Goal: Transaction & Acquisition: Purchase product/service

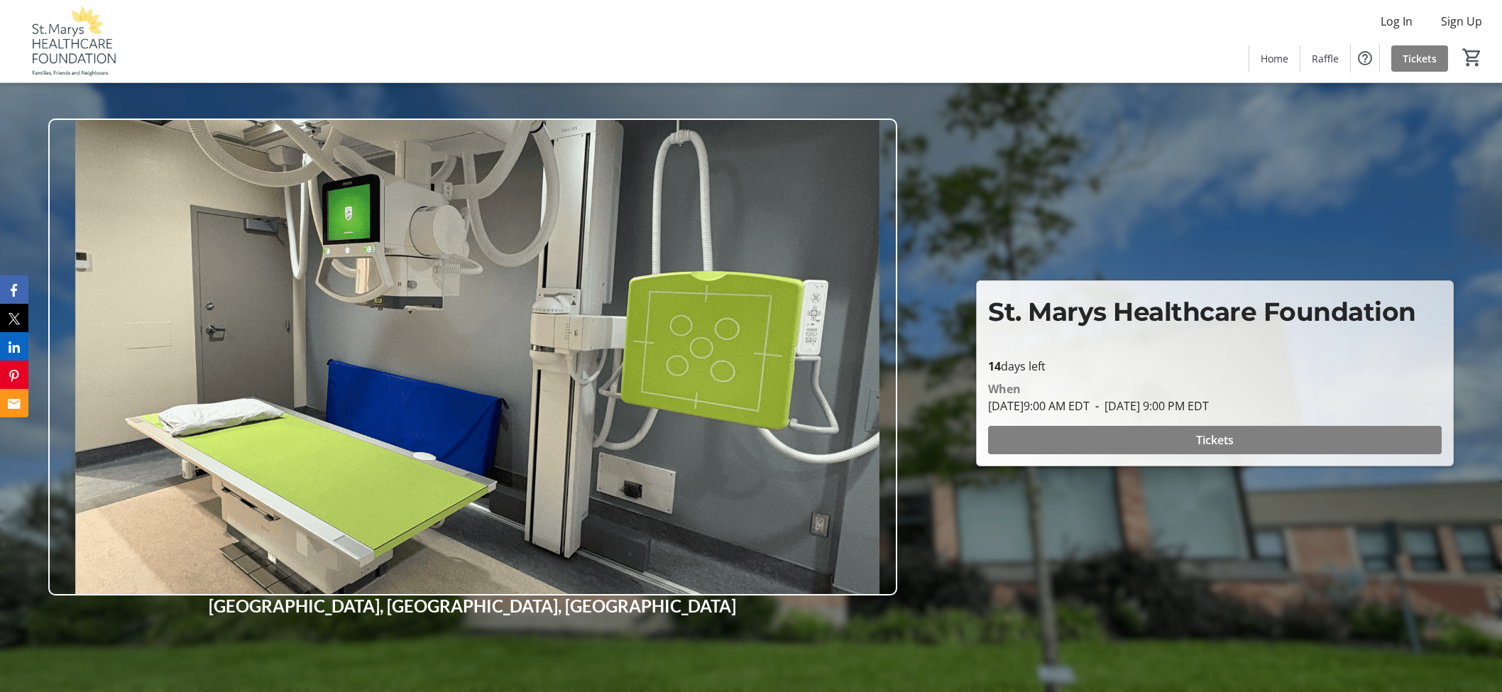
scroll to position [630, 0]
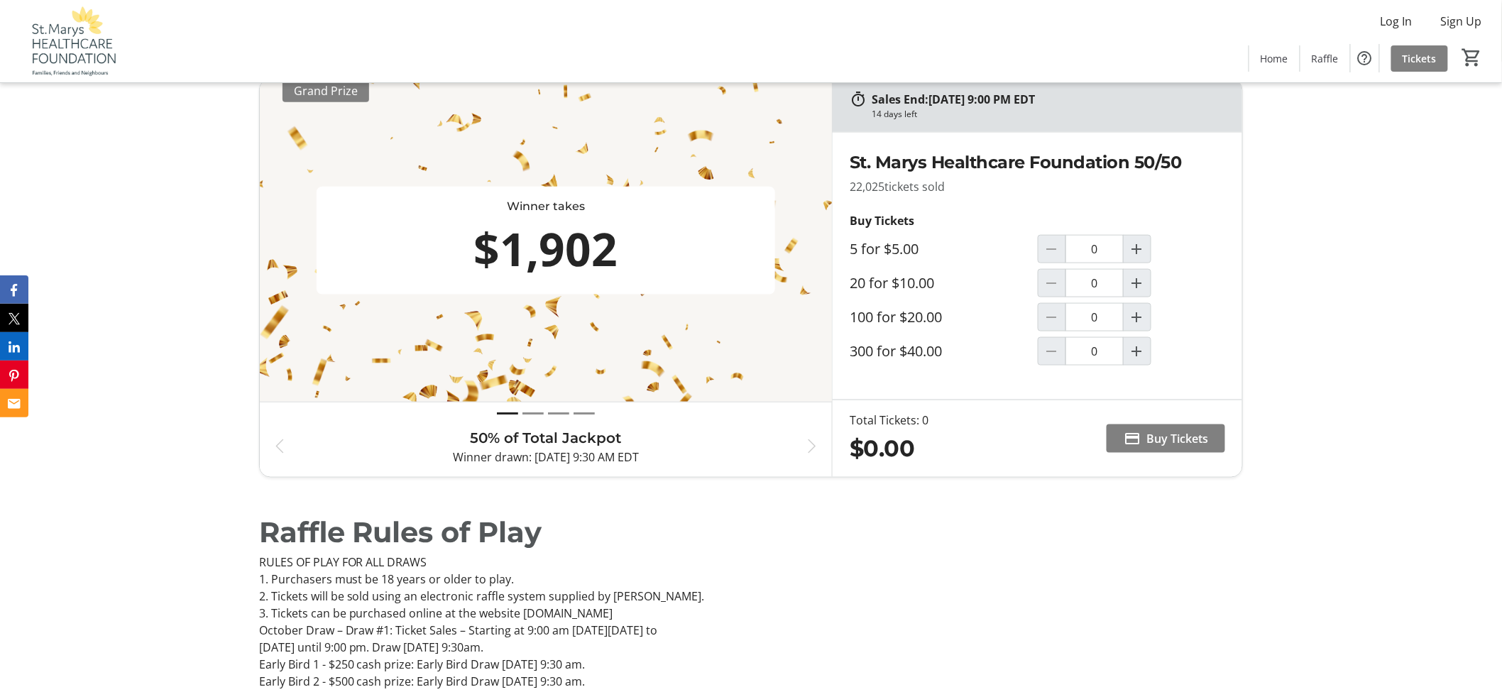
click at [189, 235] on div "Sales End: 08/27/2025 at 9:00 PM EDT 14 days left Winner takes $1,902 Grand Pri…" at bounding box center [751, 278] width 1502 height 433
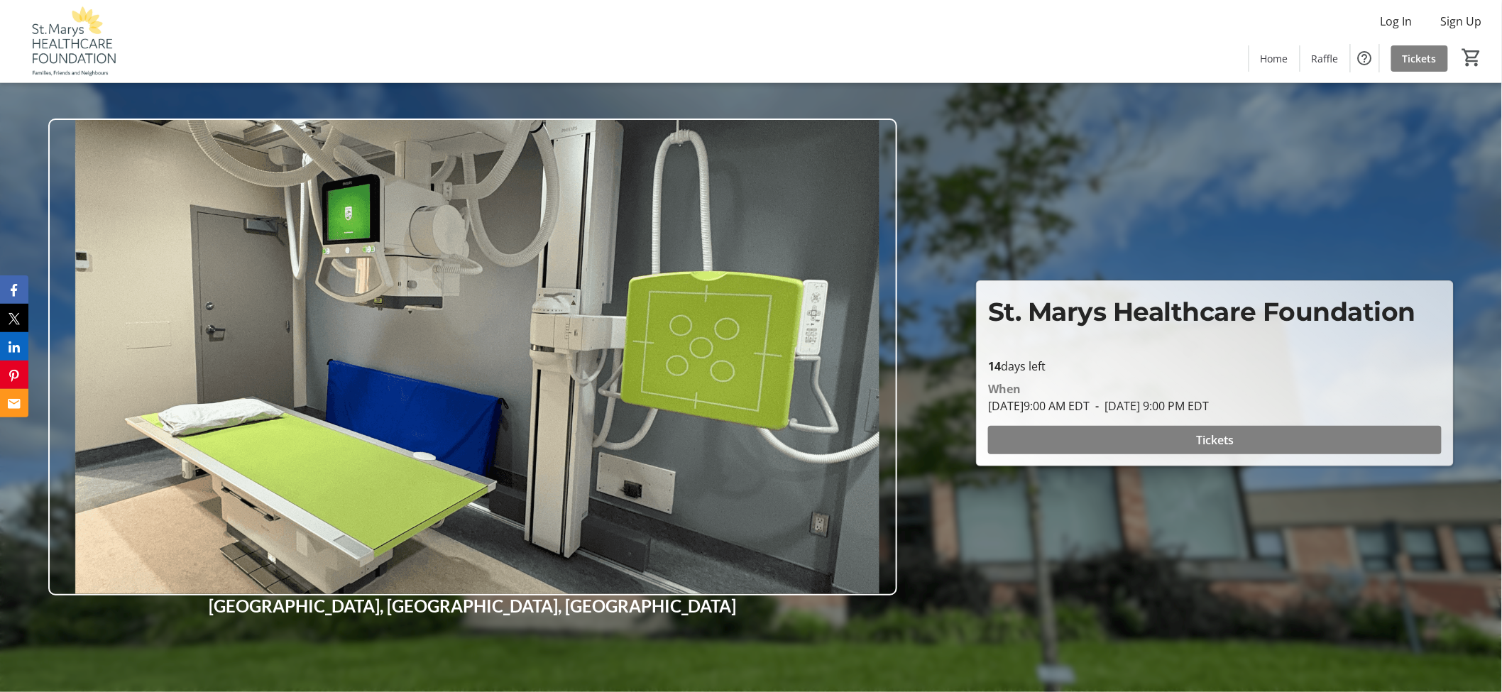
scroll to position [394, 0]
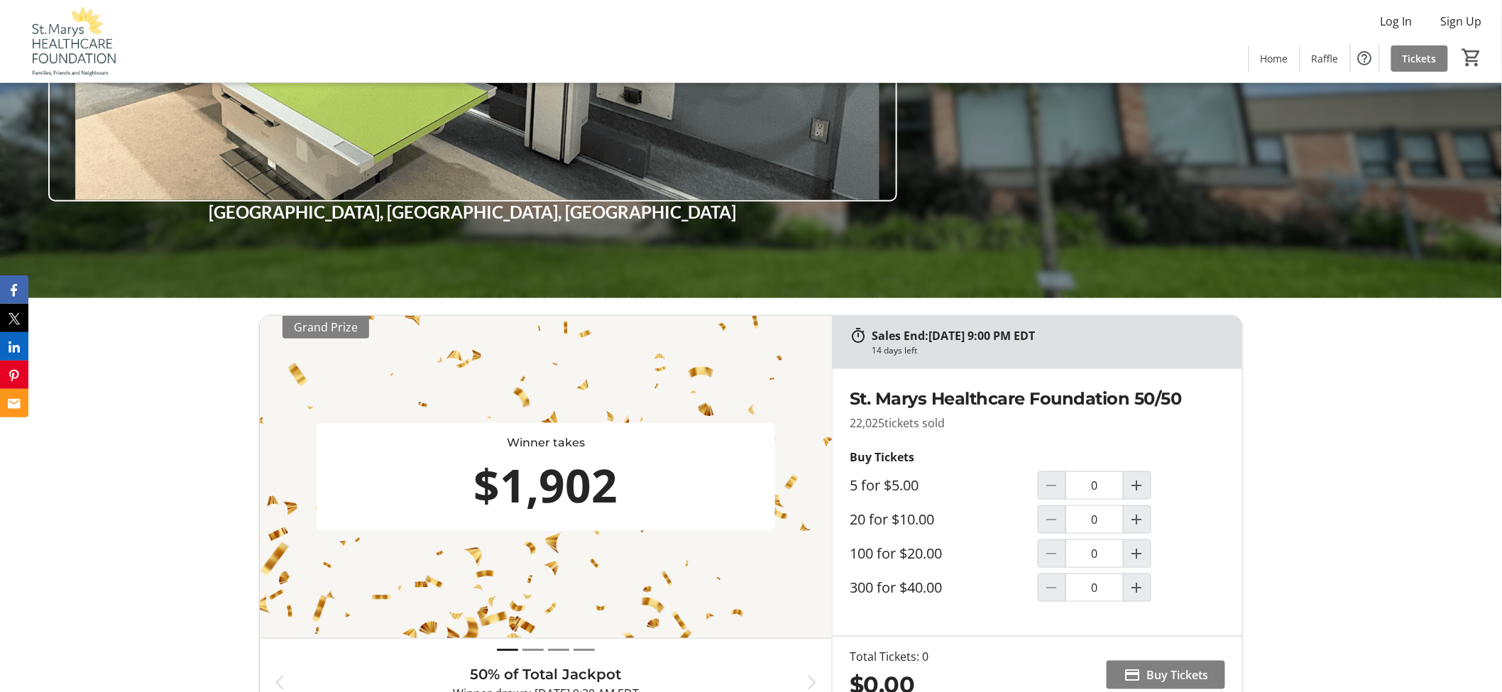
click at [99, 363] on div "Sales End: 08/27/2025 at 9:00 PM EDT 14 days left Winner takes $1,902 Grand Pri…" at bounding box center [751, 514] width 1502 height 433
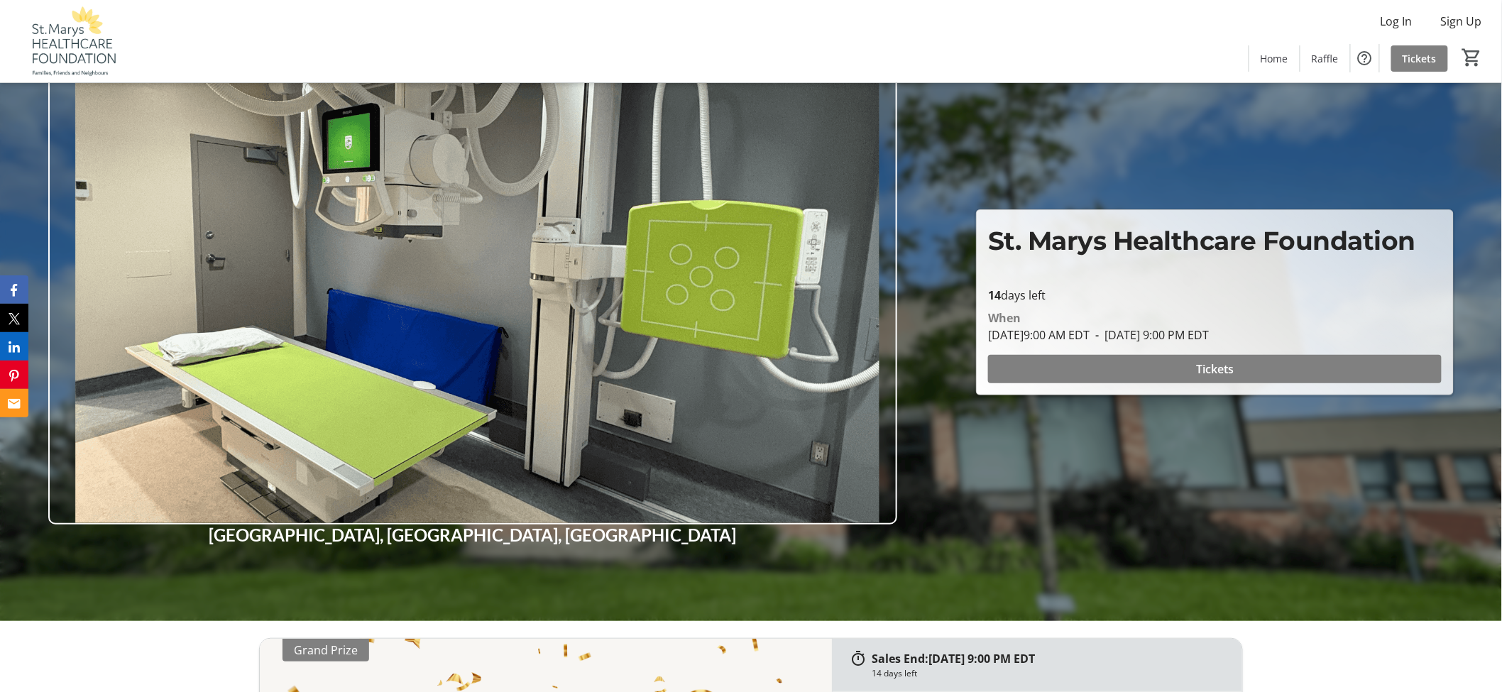
scroll to position [0, 0]
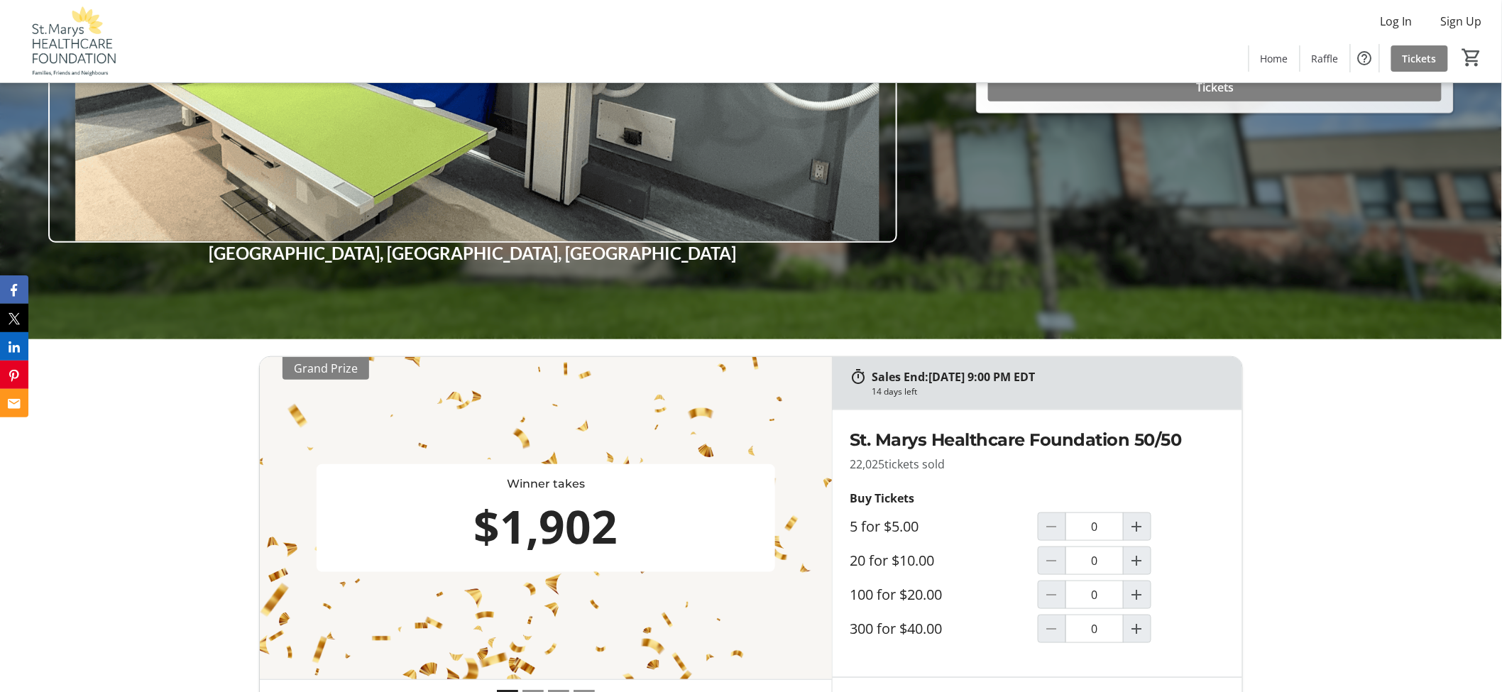
scroll to position [551, 0]
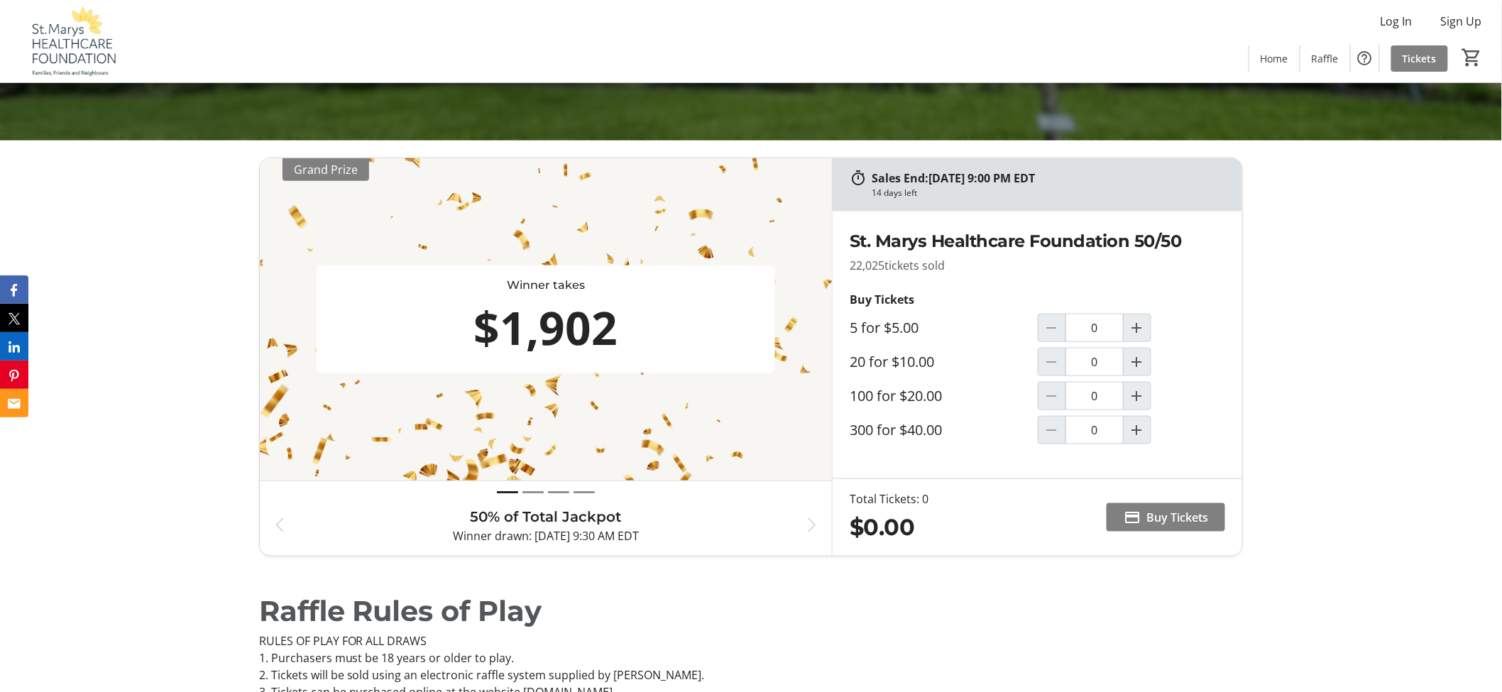
click at [190, 309] on div "Sales End: 08/27/2025 at 9:00 PM EDT 14 days left Winner takes $1,902 Grand Pri…" at bounding box center [751, 357] width 1502 height 433
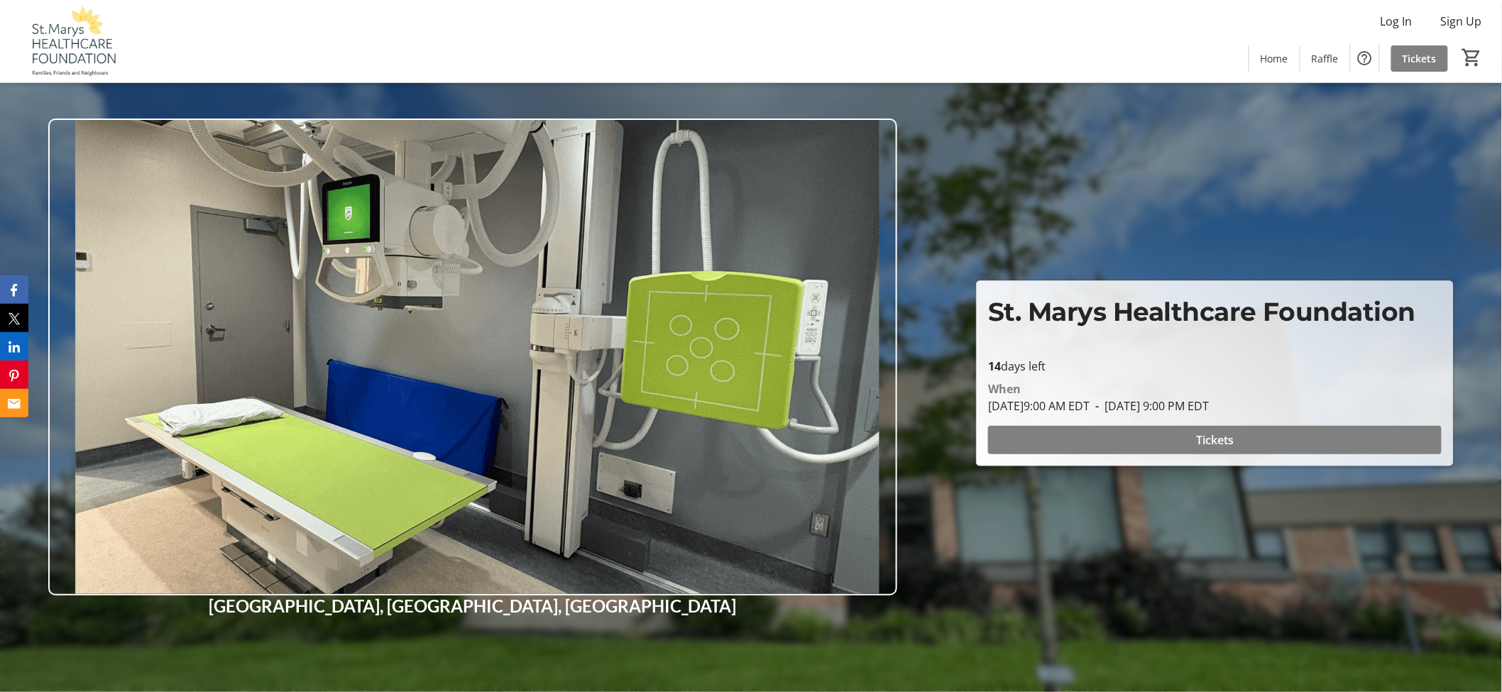
click at [317, 58] on div "Log In Sign Up Home Raffle Tickets 0" at bounding box center [751, 41] width 1502 height 82
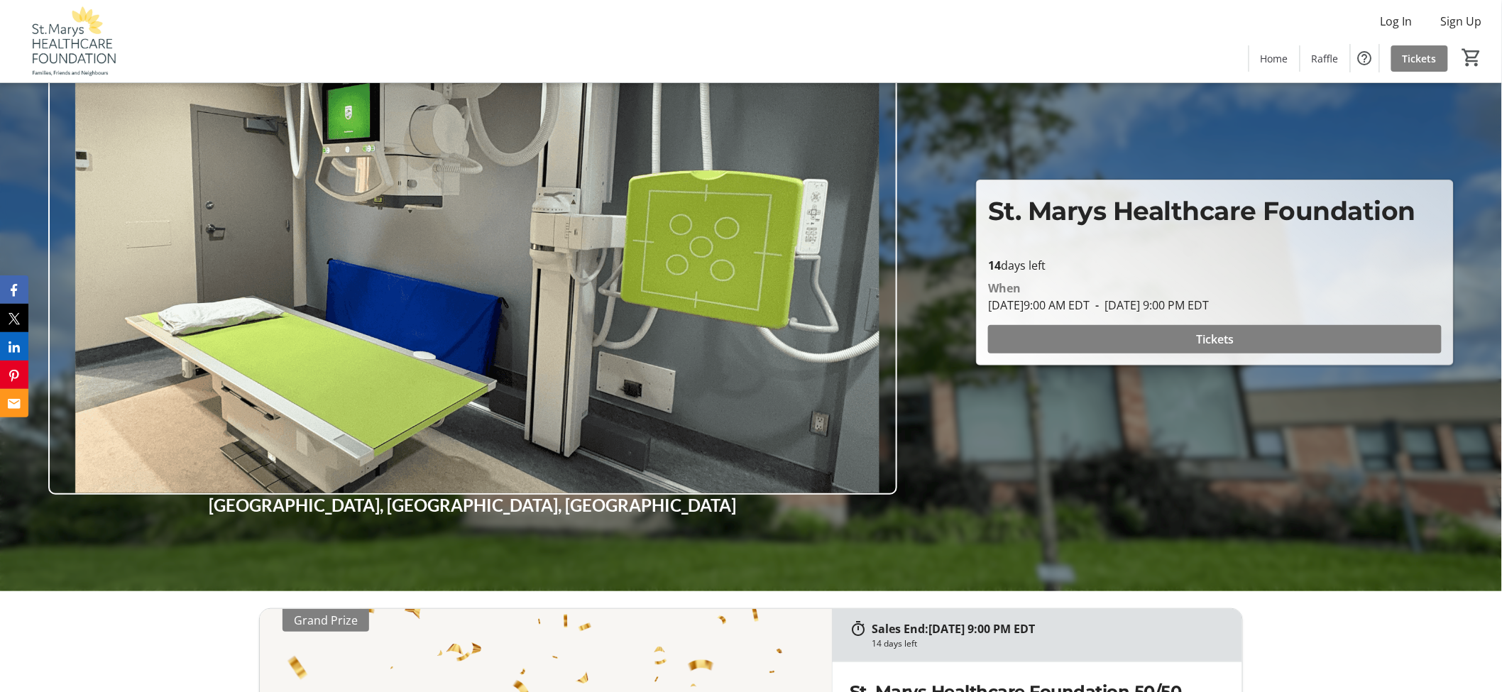
scroll to position [315, 0]
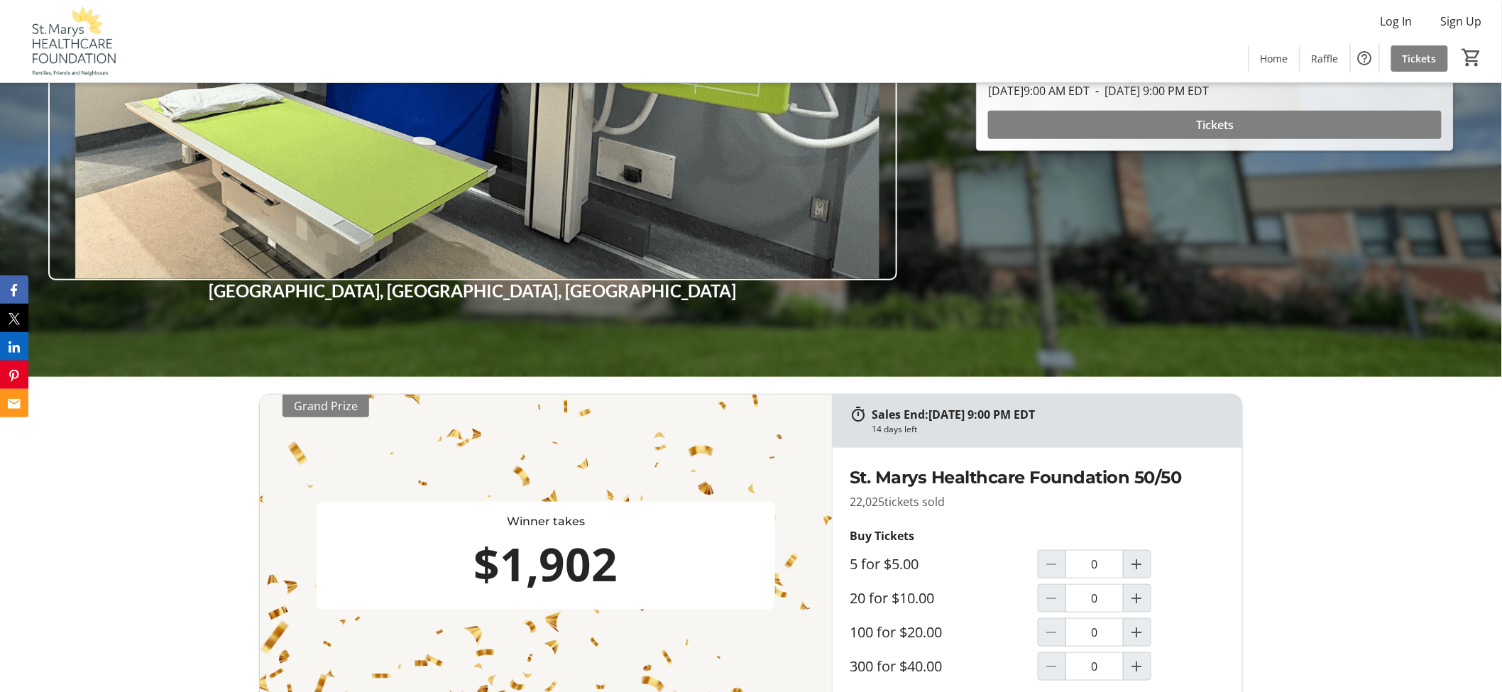
click at [73, 521] on div "Sales End: 08/27/2025 at 9:00 PM EDT 14 days left Winner takes $1,902 Grand Pri…" at bounding box center [751, 593] width 1502 height 433
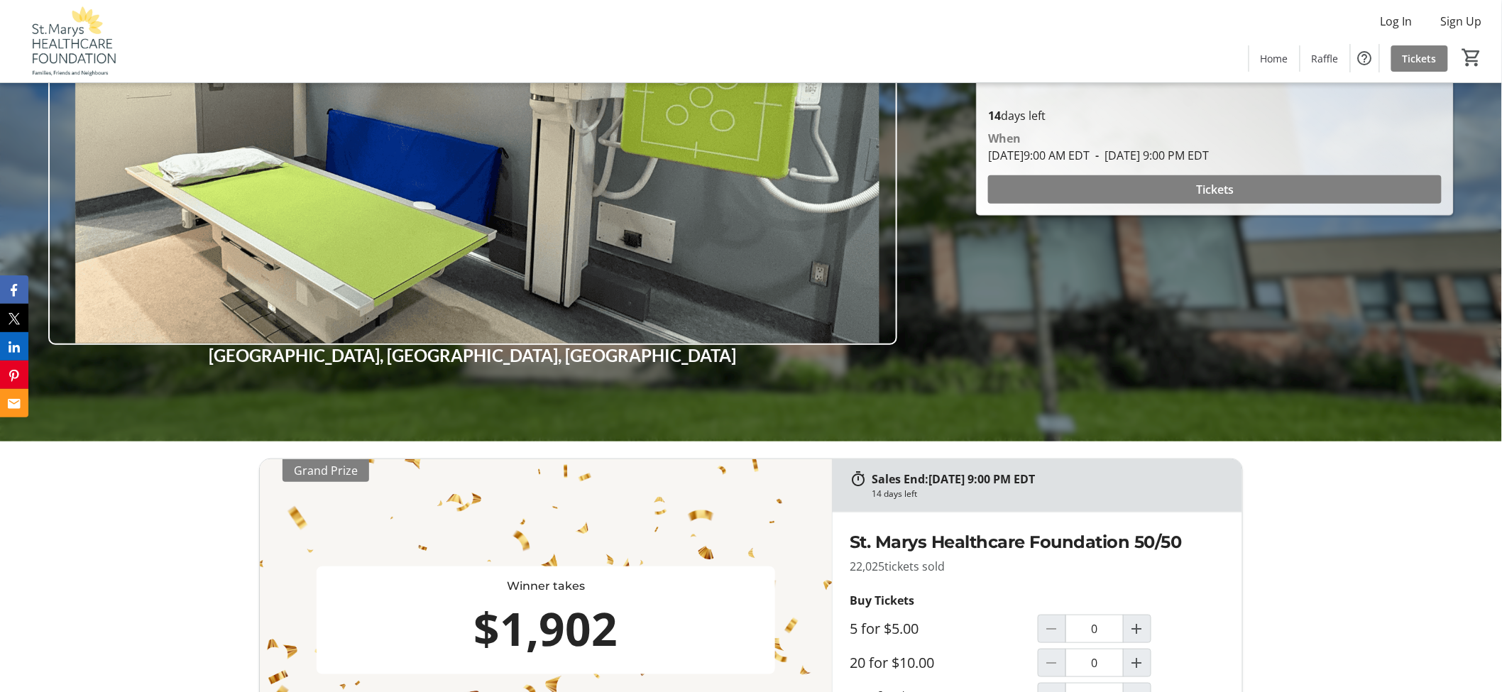
scroll to position [473, 0]
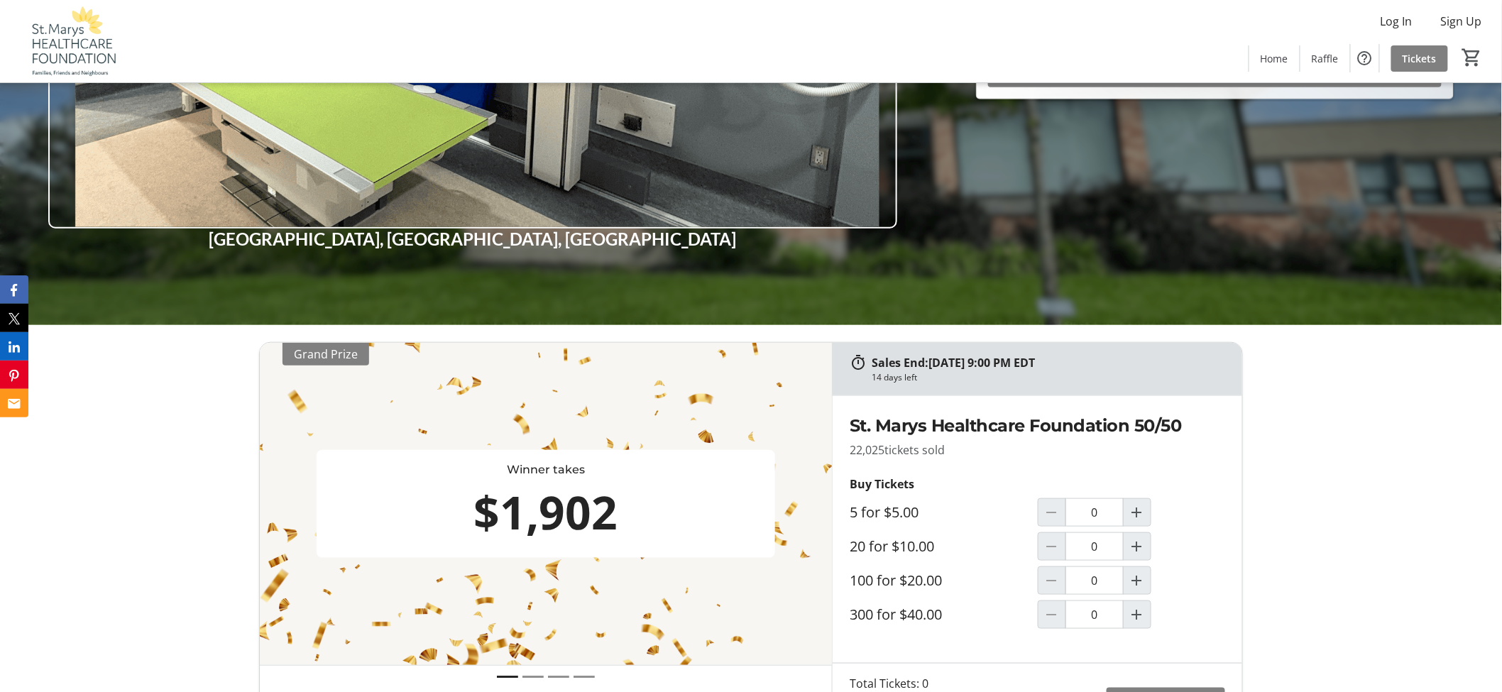
scroll to position [394, 0]
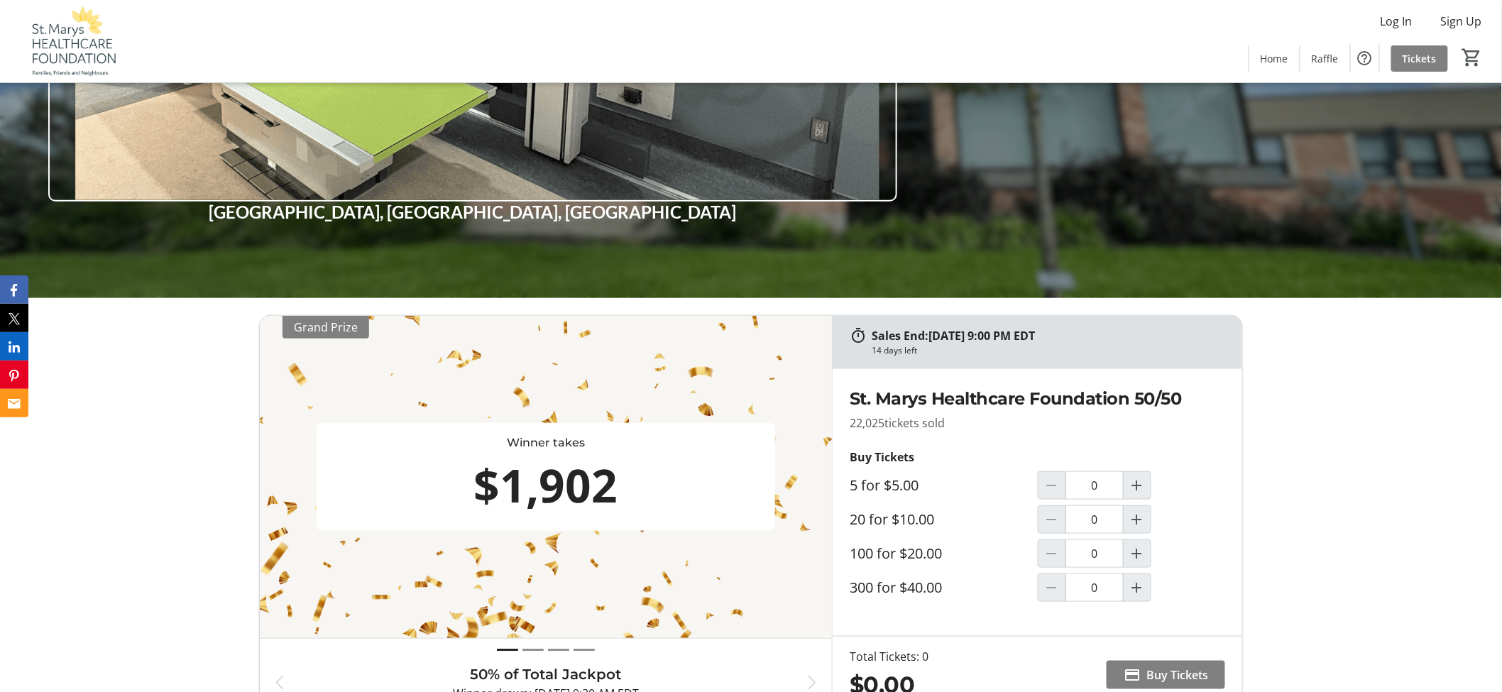
drag, startPoint x: 465, startPoint y: 491, endPoint x: 422, endPoint y: 493, distance: 43.3
click at [422, 493] on div "$1,902" at bounding box center [546, 485] width 448 height 68
click at [168, 491] on div "Sales End: 08/27/2025 at 9:00 PM EDT 14 days left Winner takes $1,902 Grand Pri…" at bounding box center [751, 514] width 1502 height 433
click at [157, 387] on div "Sales End: 08/27/2025 at 9:00 PM EDT 14 days left Winner takes $1,912 Grand Pri…" at bounding box center [751, 514] width 1502 height 433
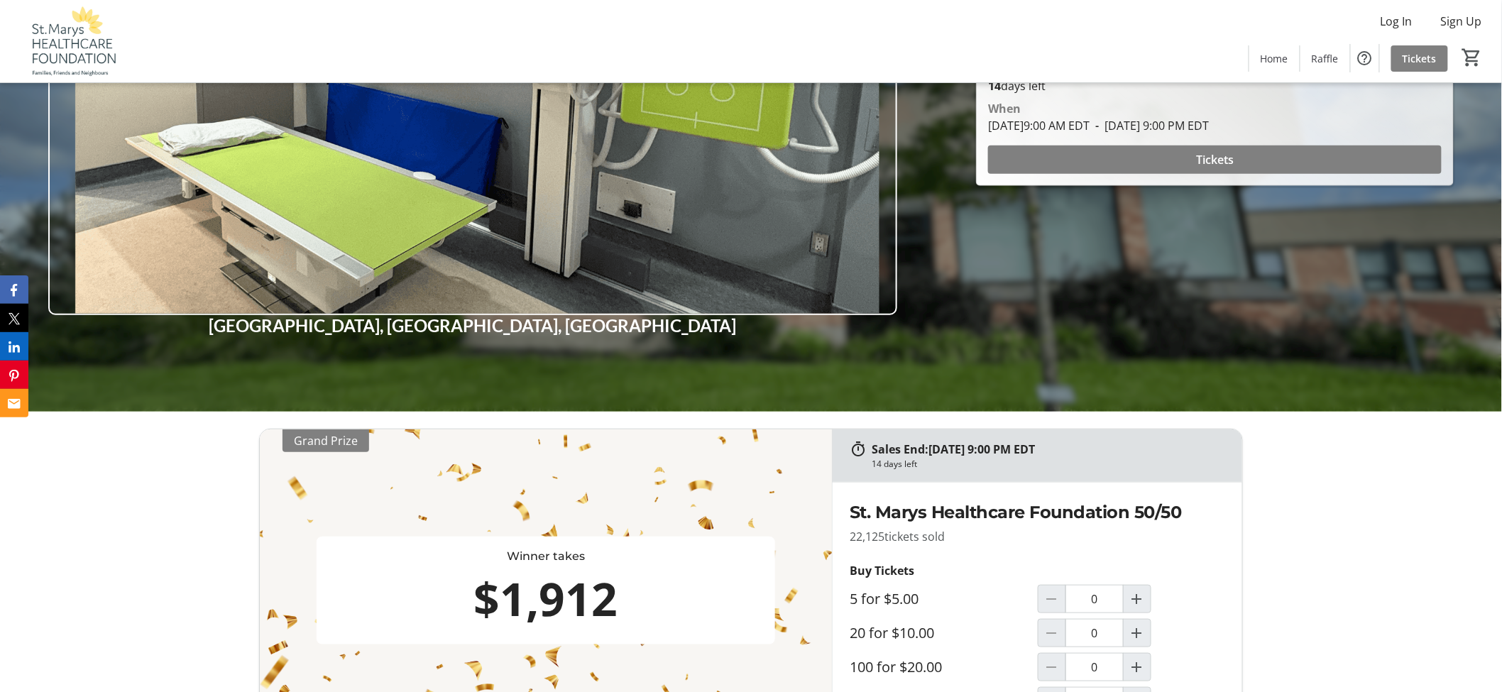
scroll to position [551, 0]
